Goal: Find specific page/section: Find specific page/section

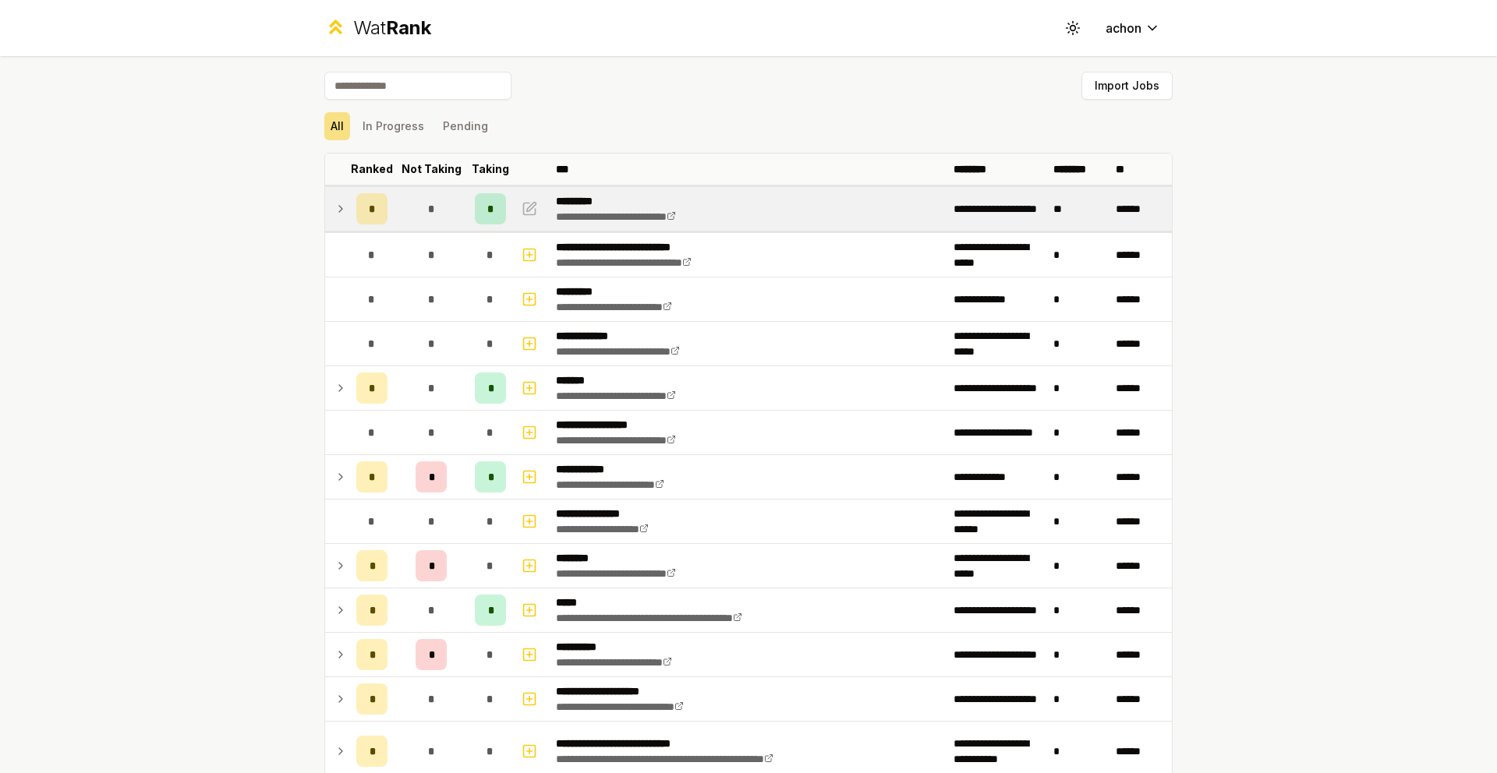
click at [340, 202] on icon at bounding box center [340, 209] width 12 height 19
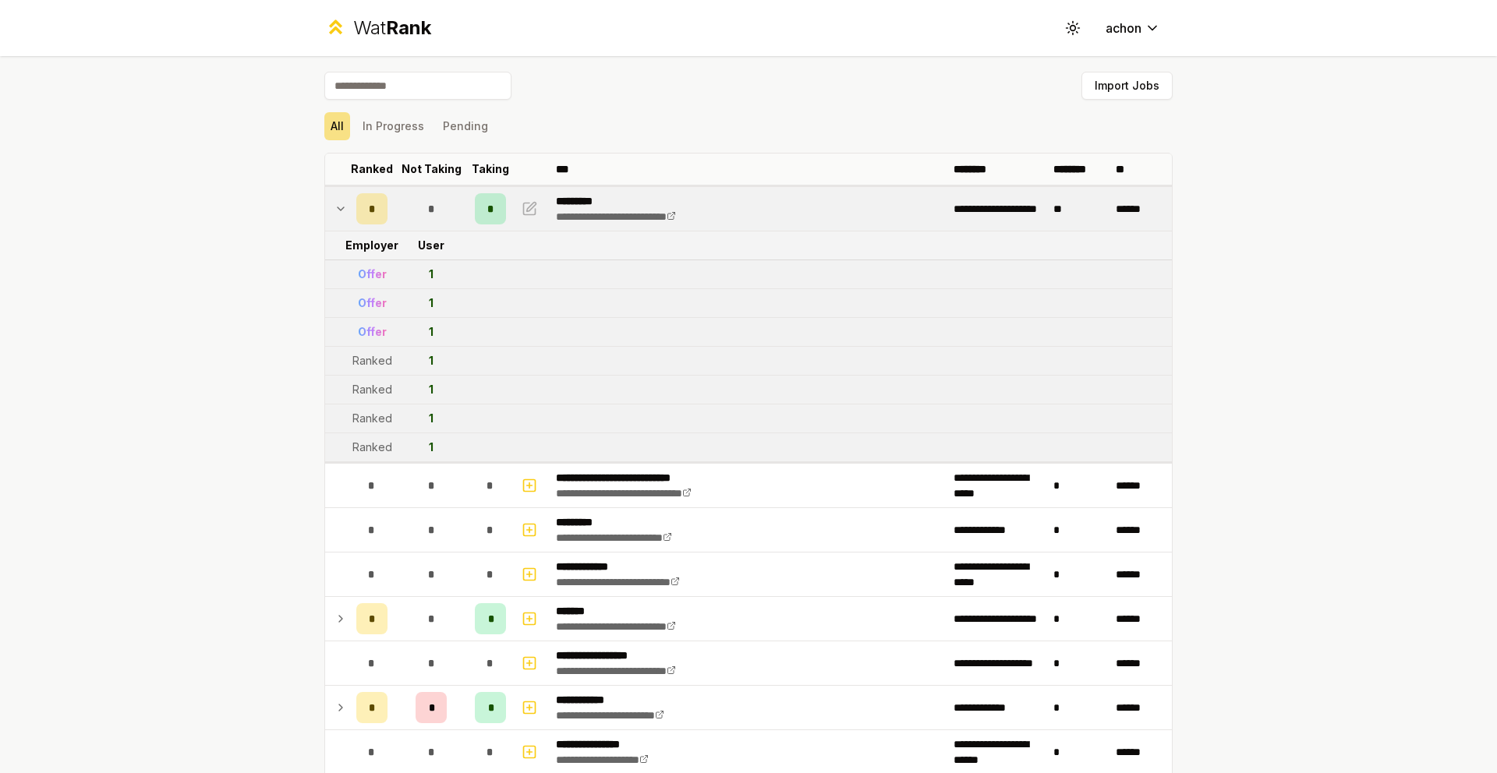
click at [338, 204] on icon at bounding box center [340, 209] width 12 height 19
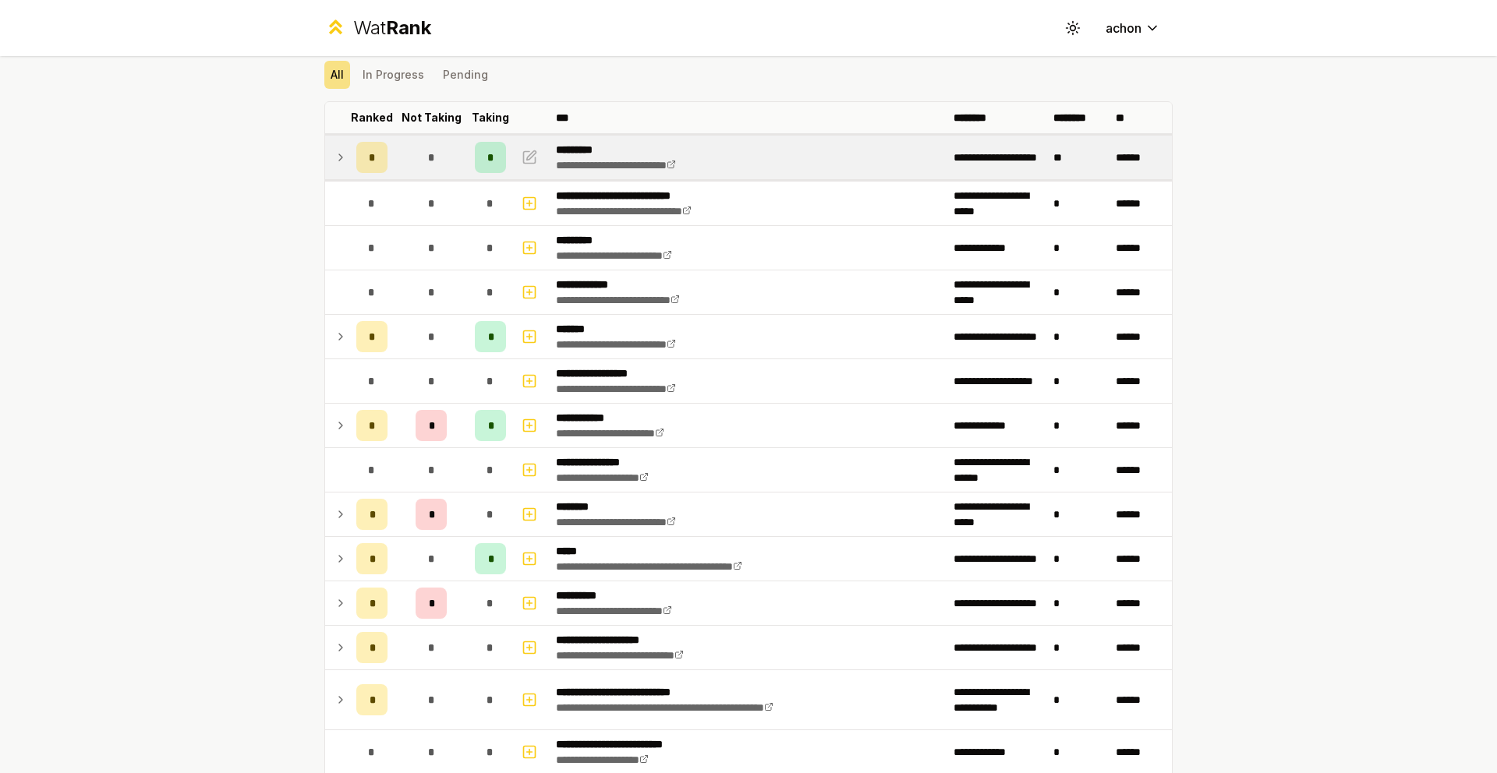
scroll to position [2, 0]
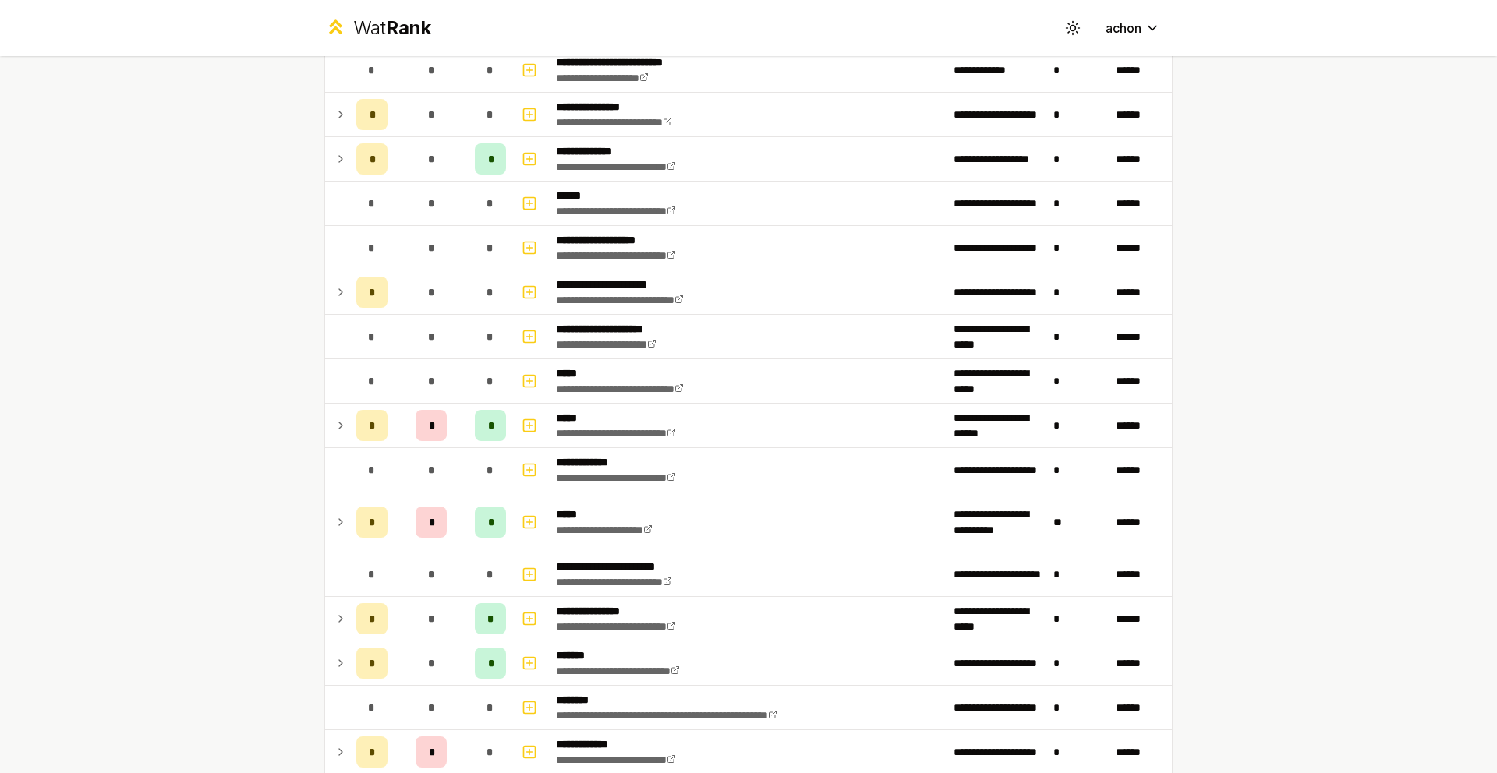
scroll to position [785, 0]
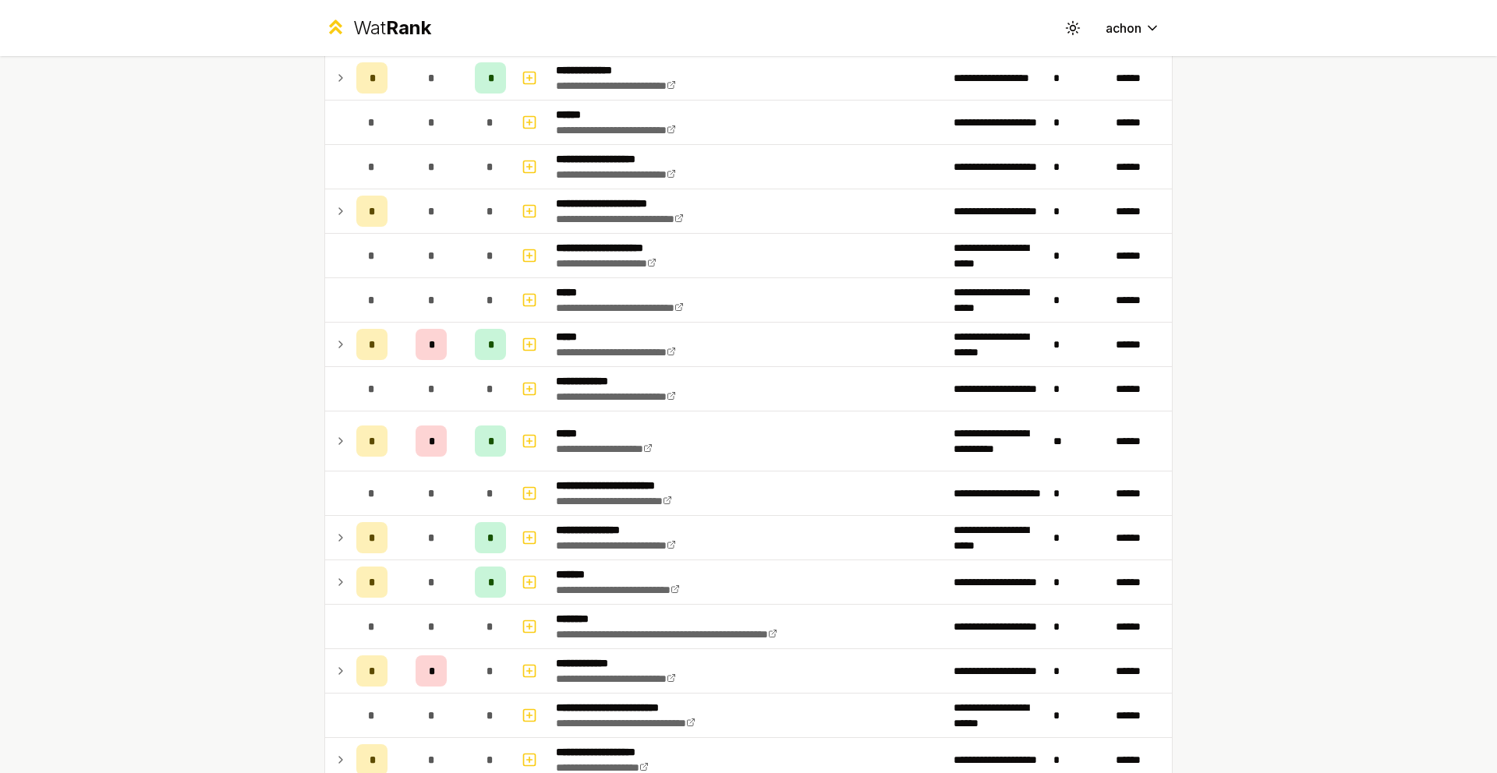
scroll to position [926, 0]
